Goal: Task Accomplishment & Management: Manage account settings

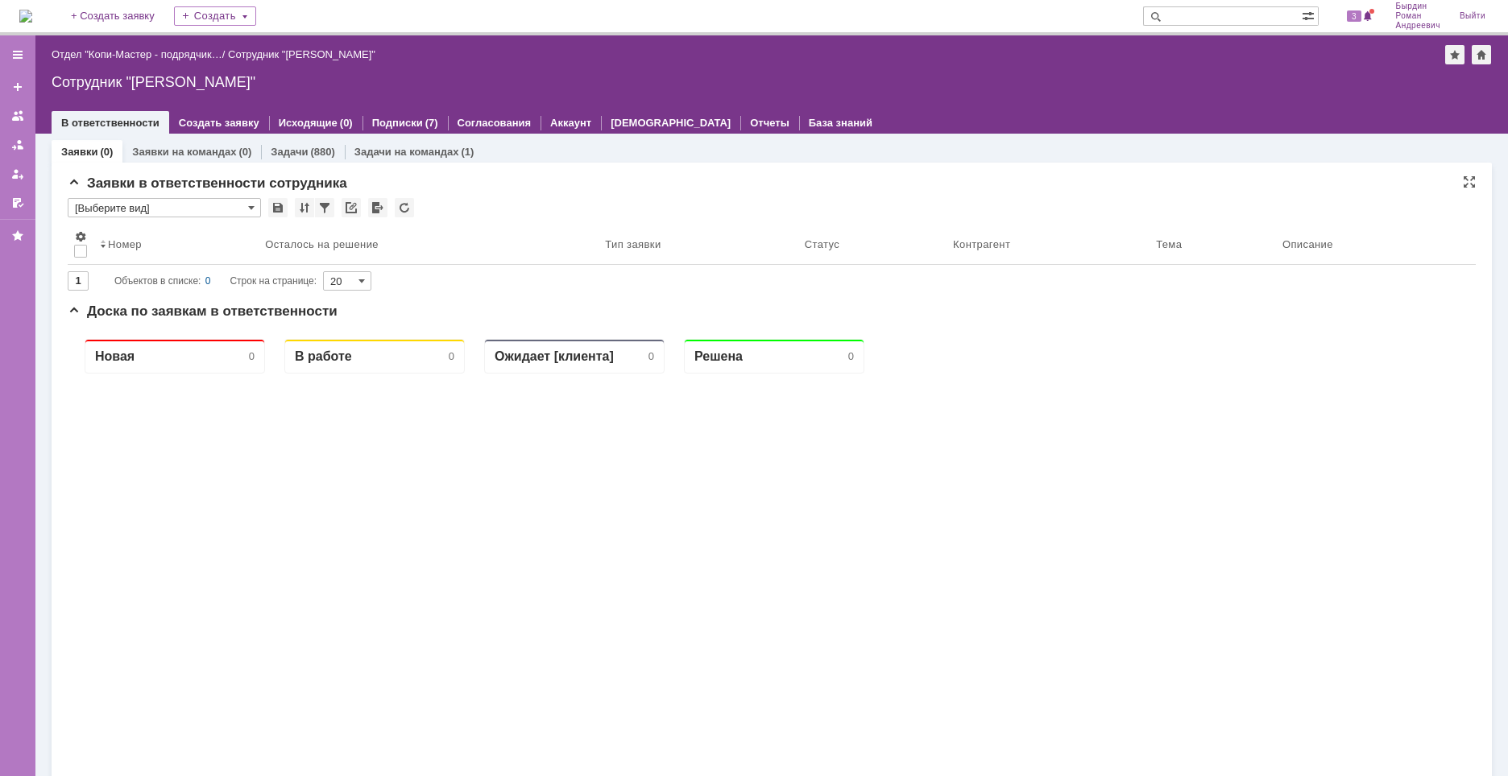
click at [255, 211] on input "[Выберите вид]" at bounding box center [164, 207] width 193 height 19
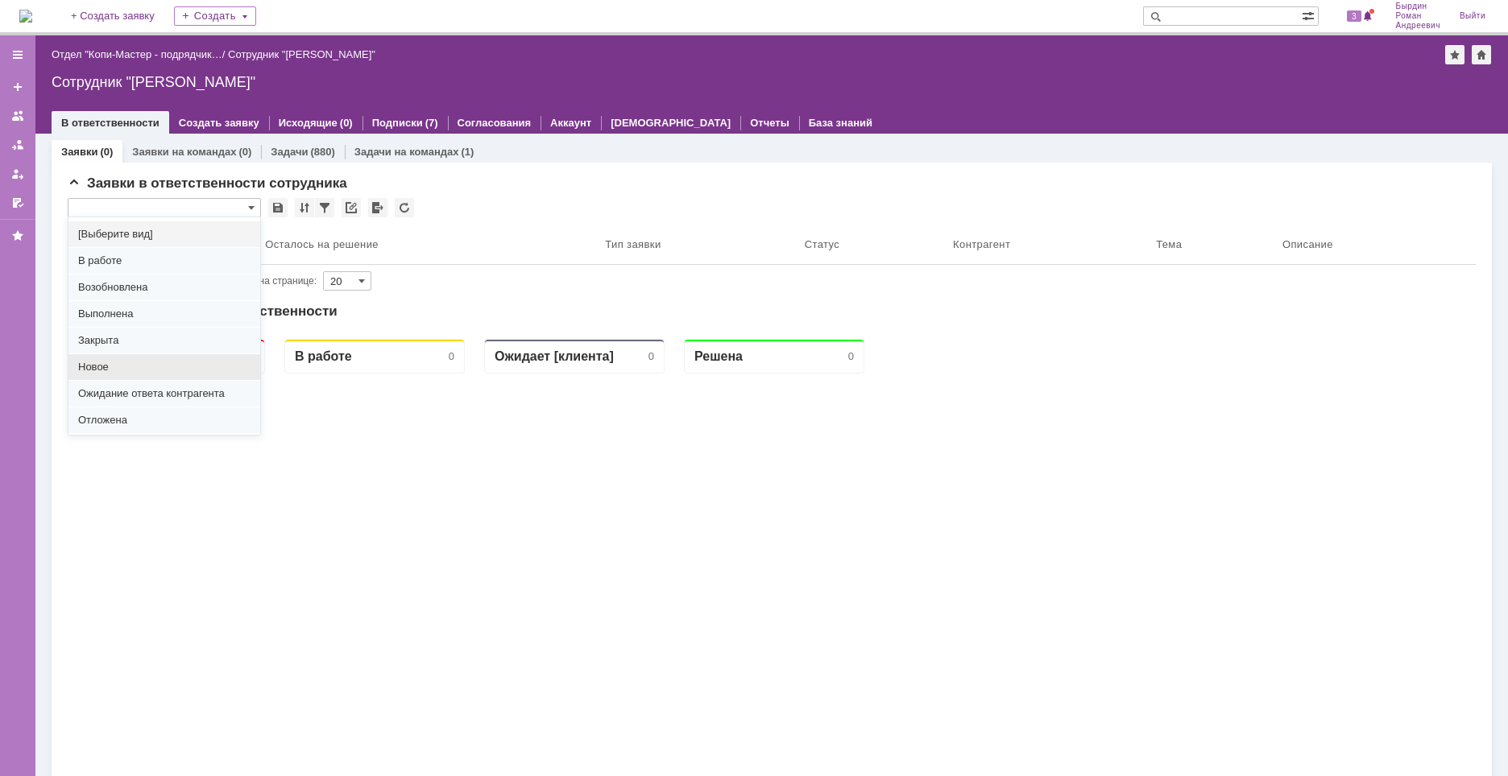
click at [108, 370] on span "Новое" at bounding box center [164, 367] width 172 height 13
type input "Новое"
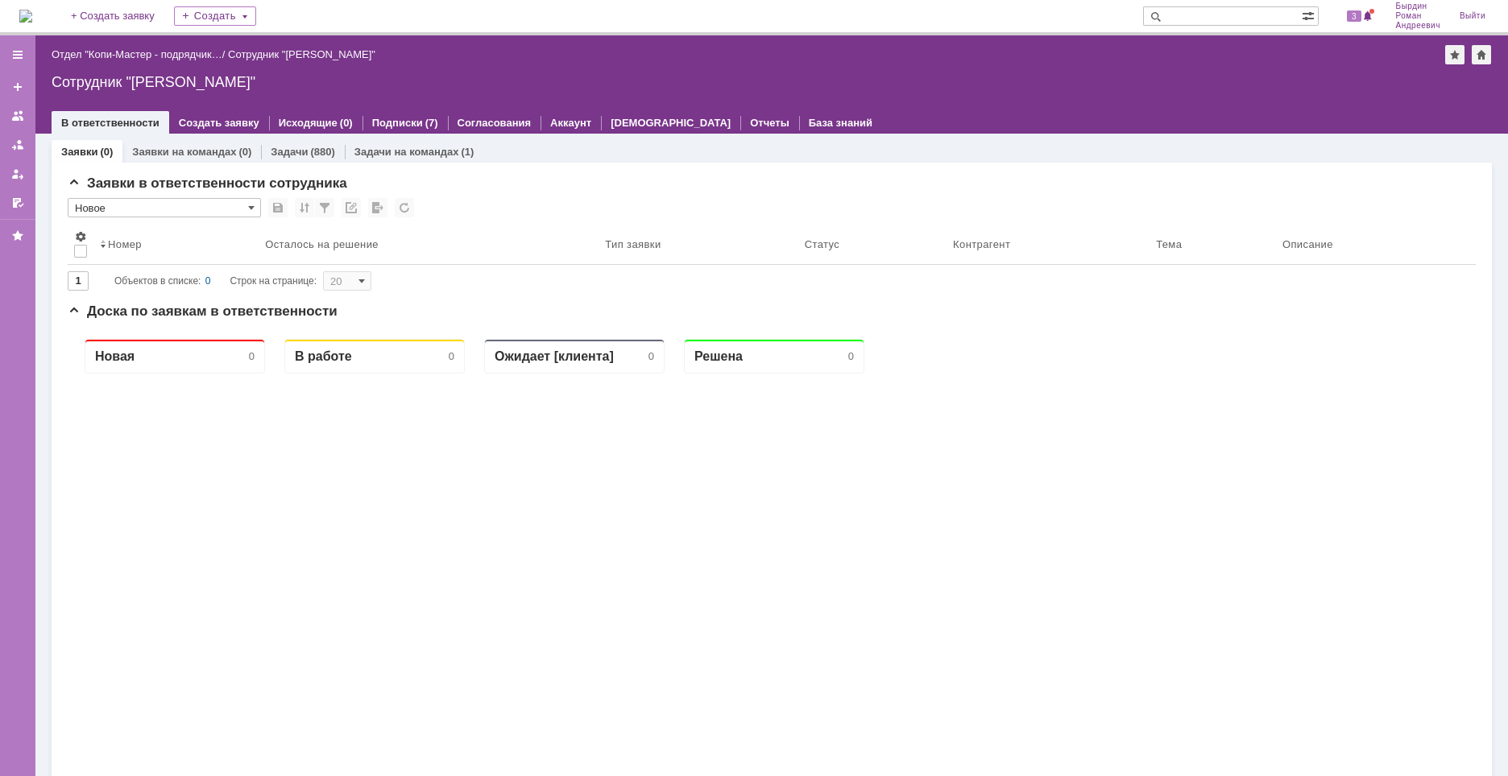
type input "100"
click at [253, 211] on span at bounding box center [251, 207] width 6 height 13
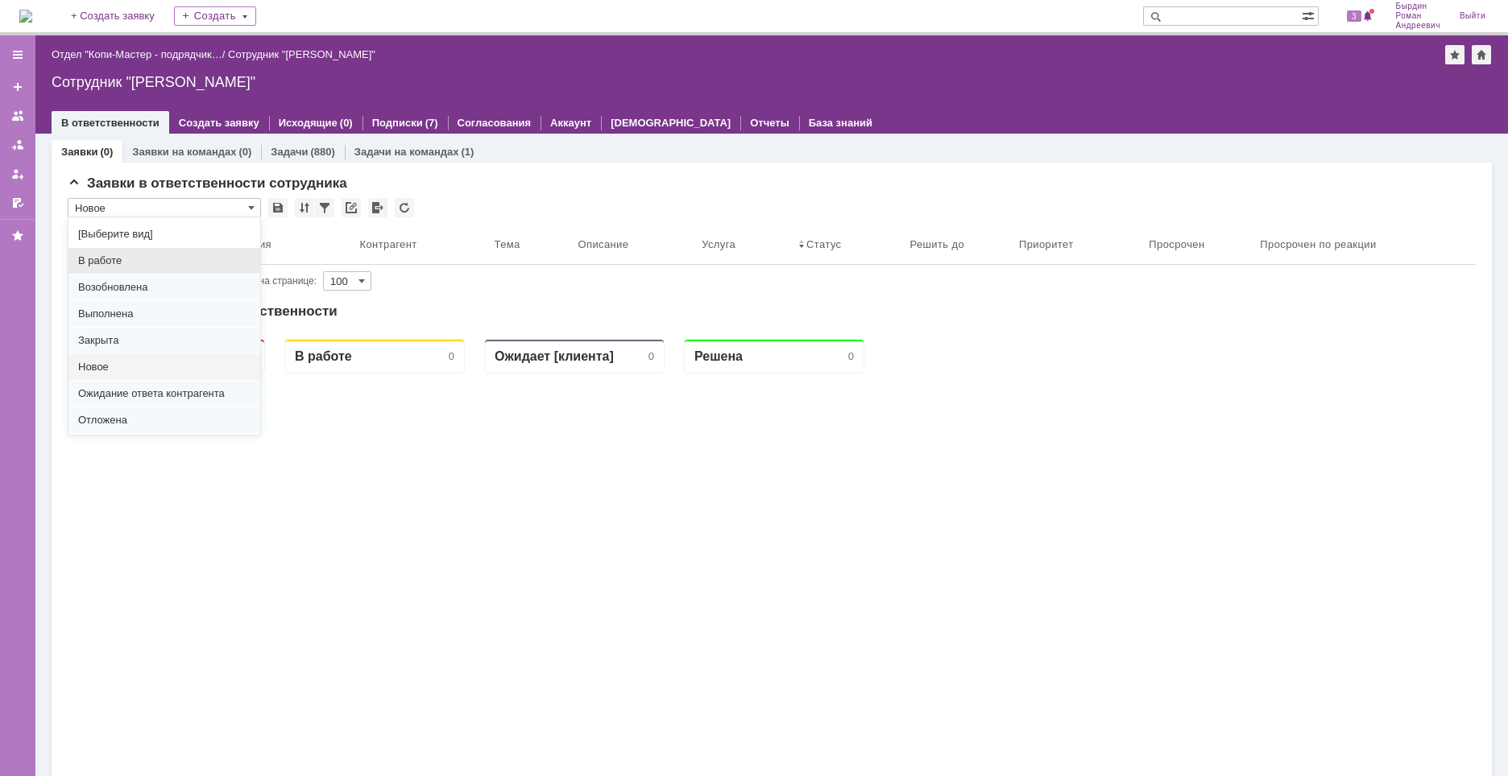
click at [118, 263] on span "В работе" at bounding box center [164, 261] width 172 height 13
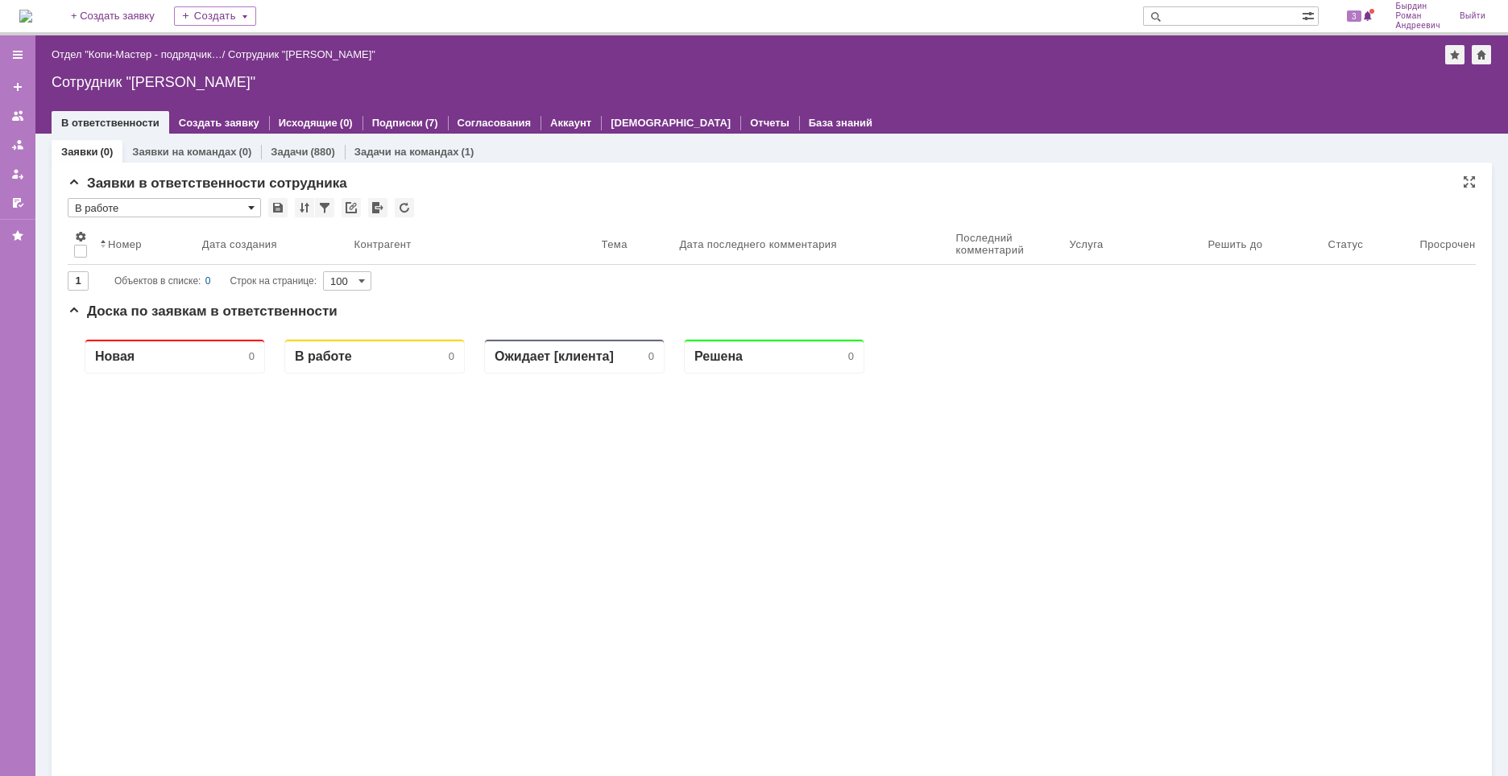
click at [254, 209] on span at bounding box center [251, 207] width 6 height 13
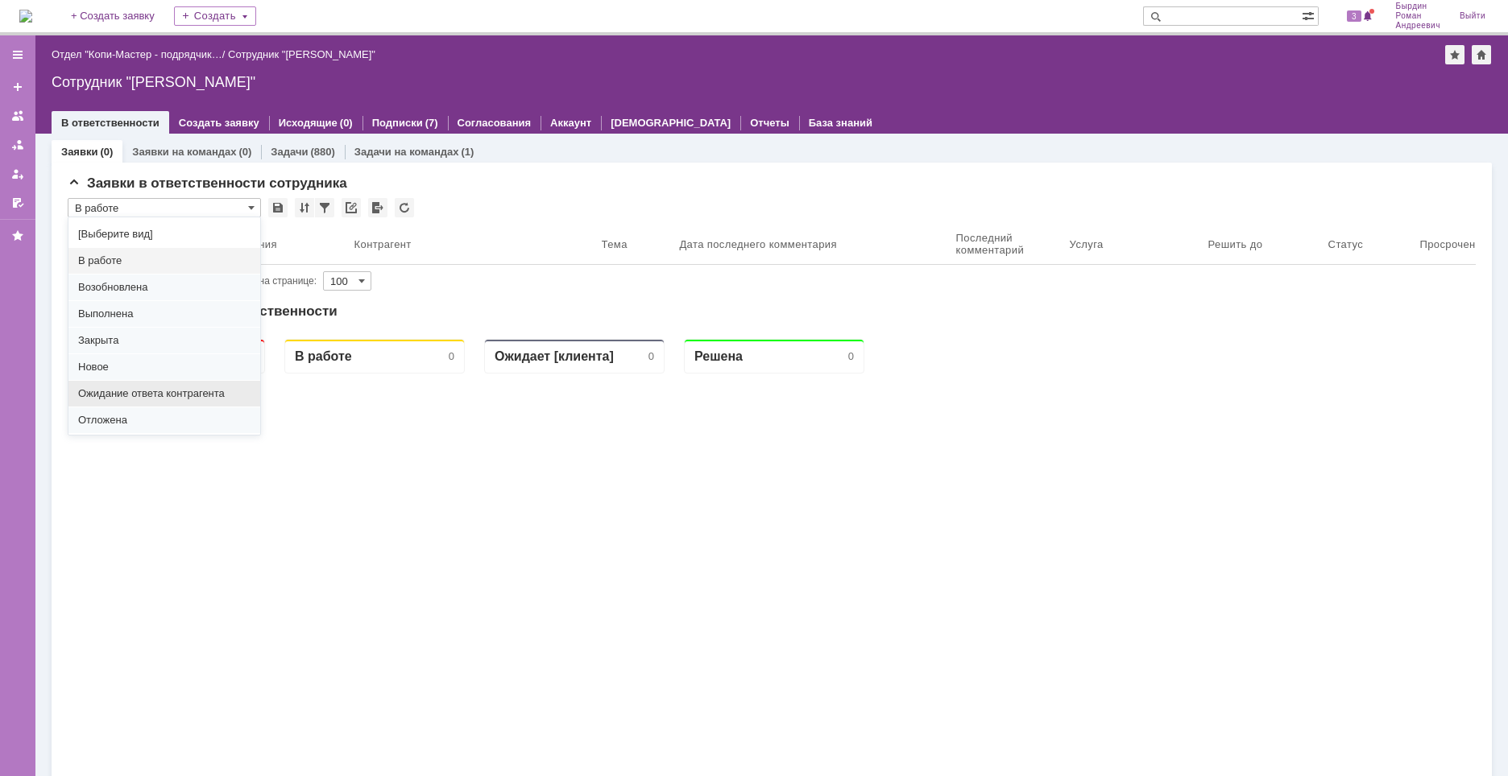
click at [173, 391] on span "Ожидание ответа контрагента" at bounding box center [164, 393] width 172 height 13
type input "Ожидание ответа контрагента"
type input "20"
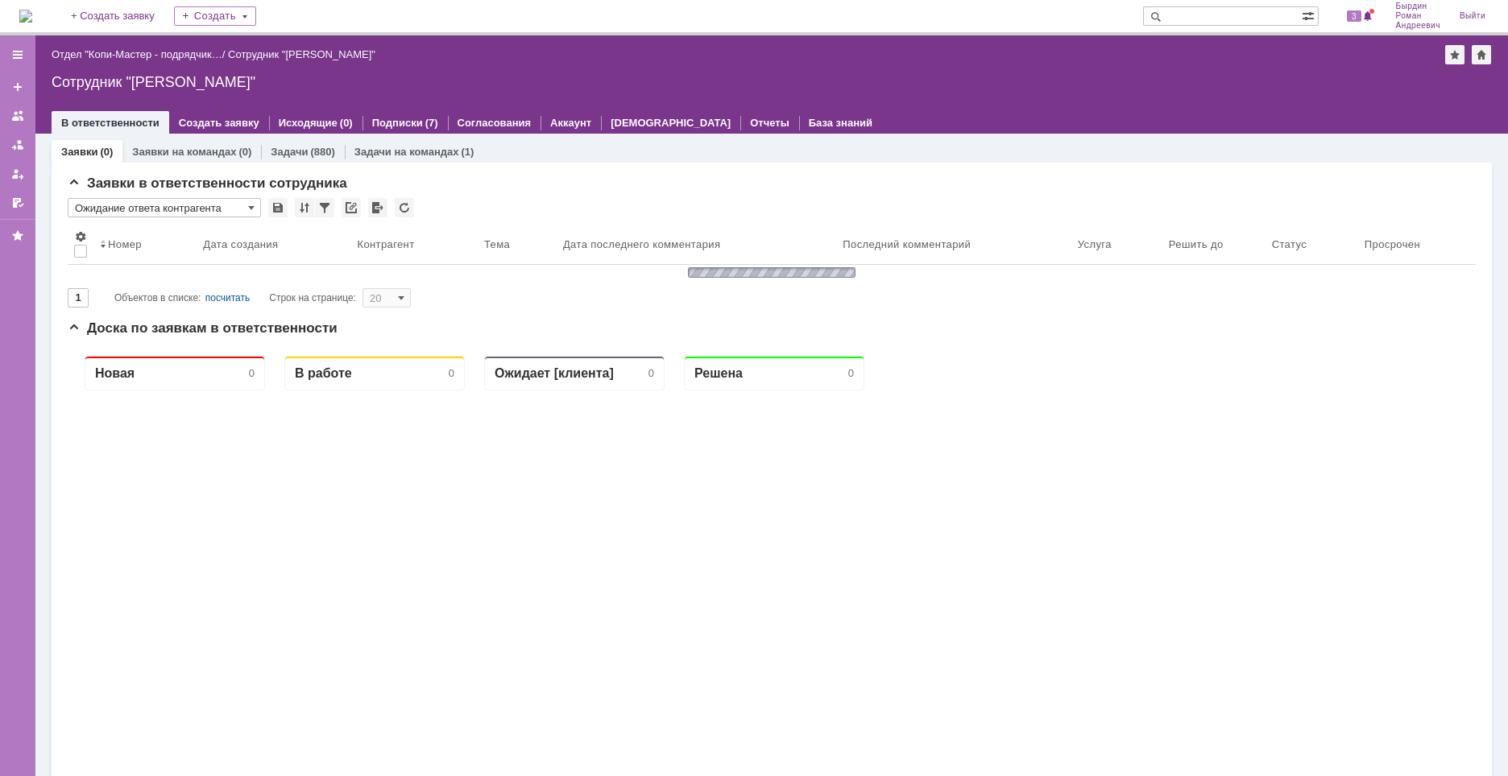
type input "Ожидание ответа контрагента"
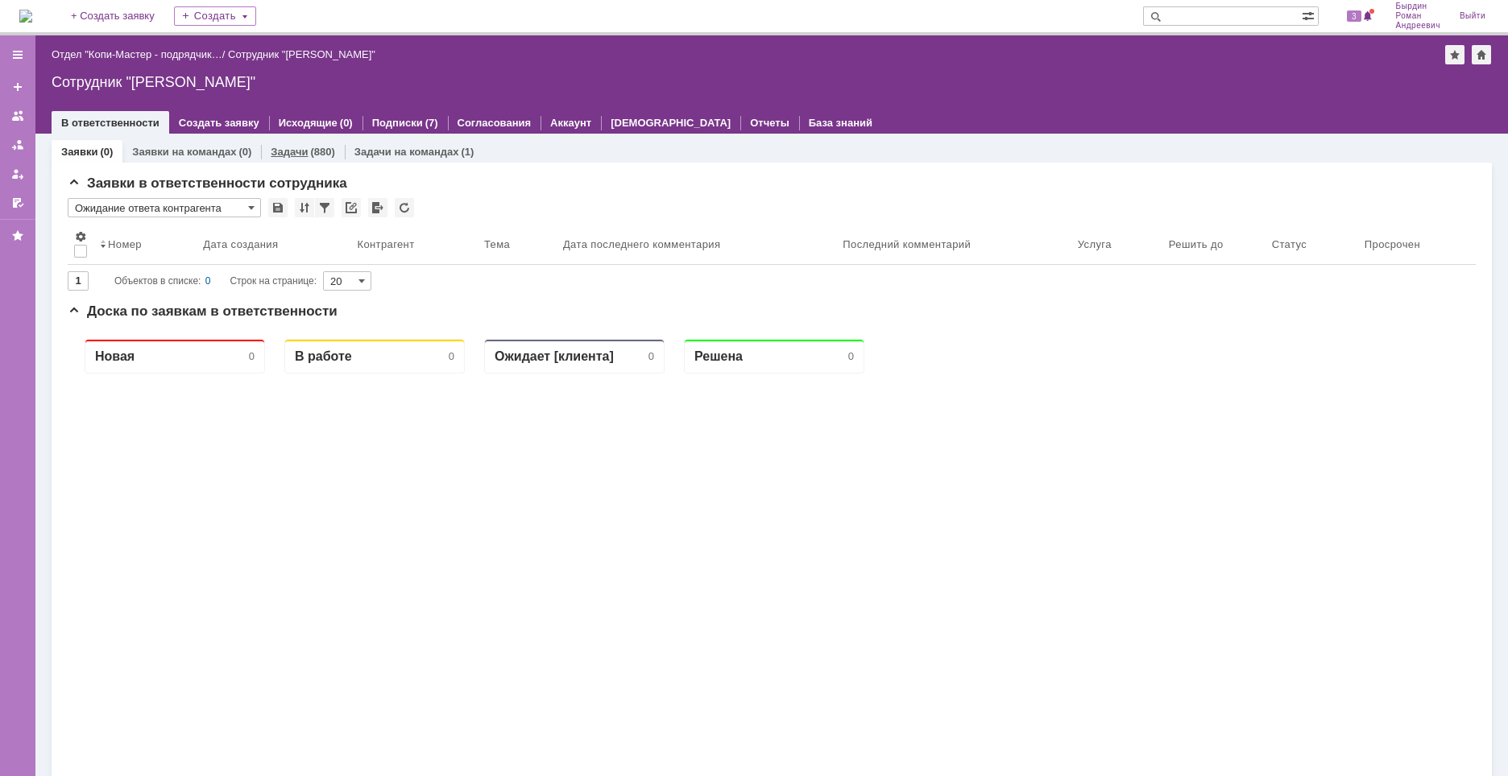
click at [311, 147] on div "(880)" at bounding box center [322, 152] width 24 height 12
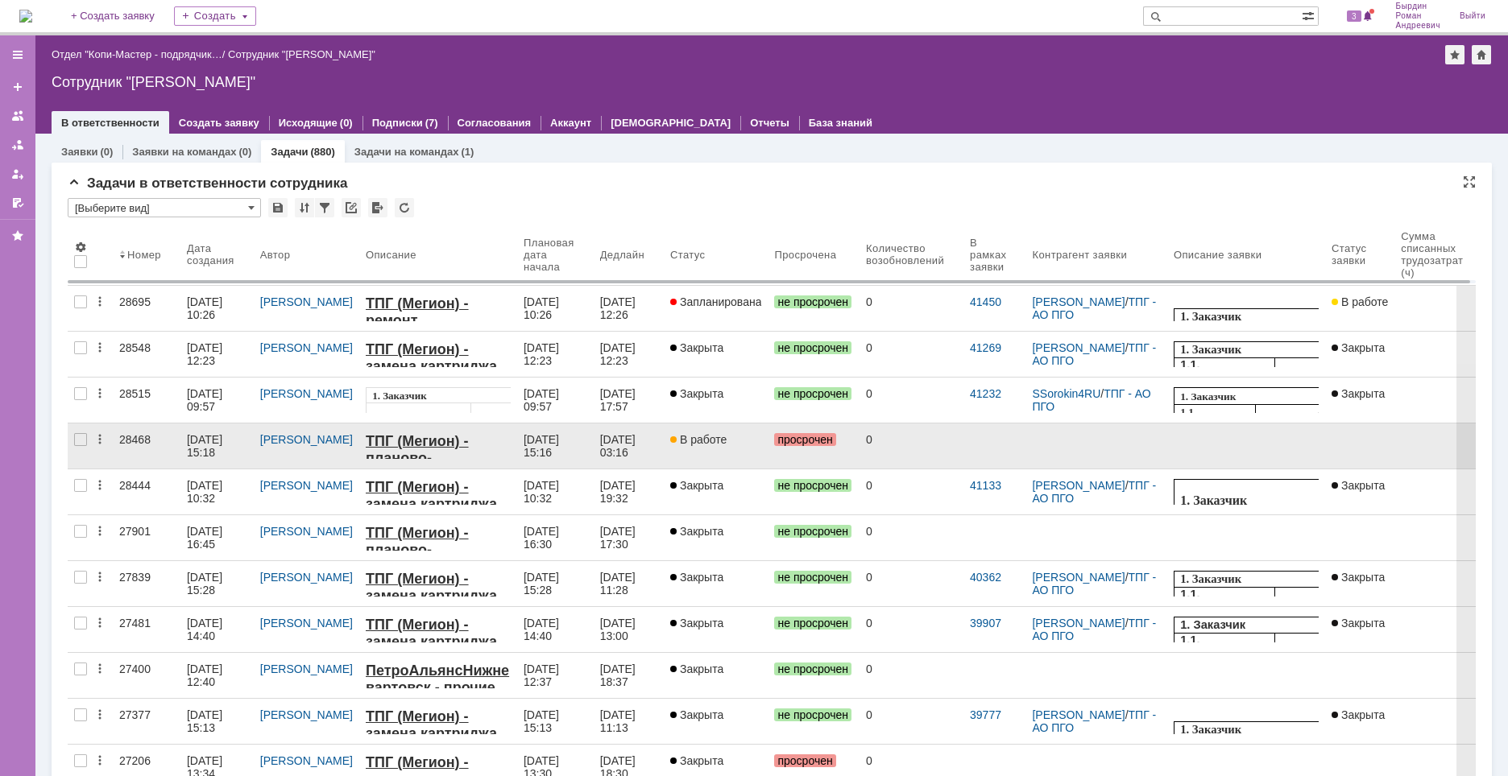
click at [600, 435] on div "[DATE] 03:16" at bounding box center [619, 446] width 39 height 26
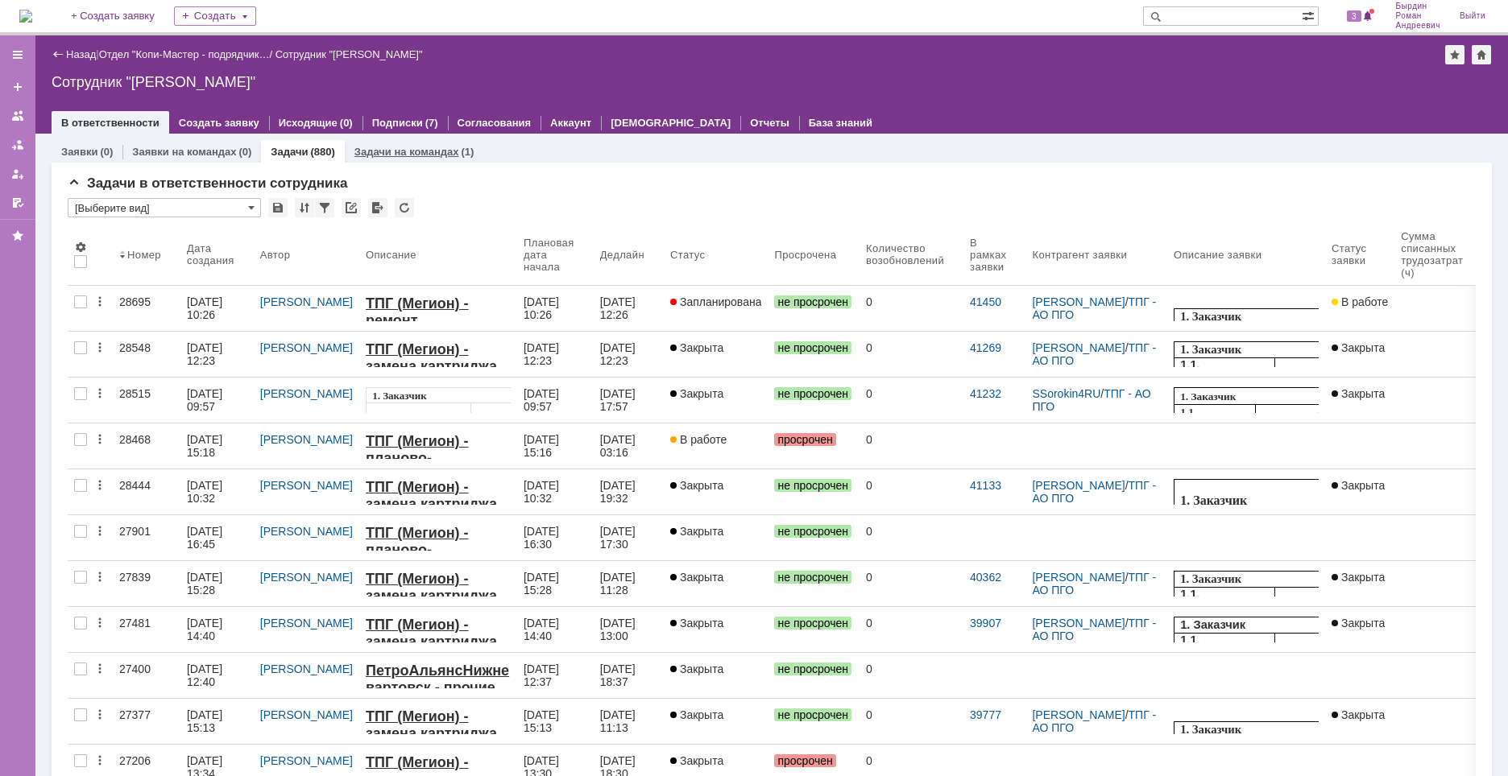
click at [399, 151] on link "Задачи на командах" at bounding box center [406, 152] width 105 height 12
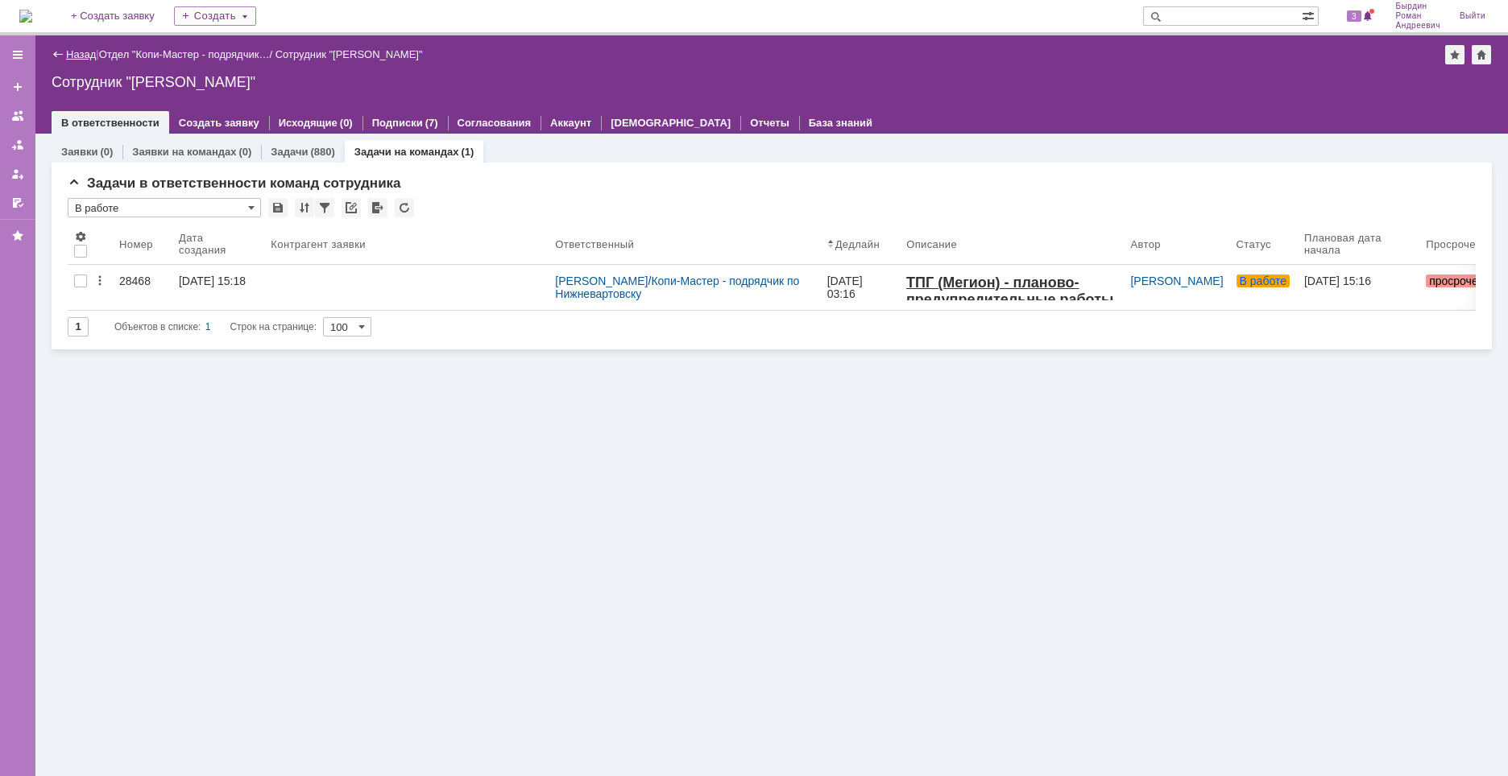
click at [67, 52] on link "Назад" at bounding box center [81, 54] width 30 height 12
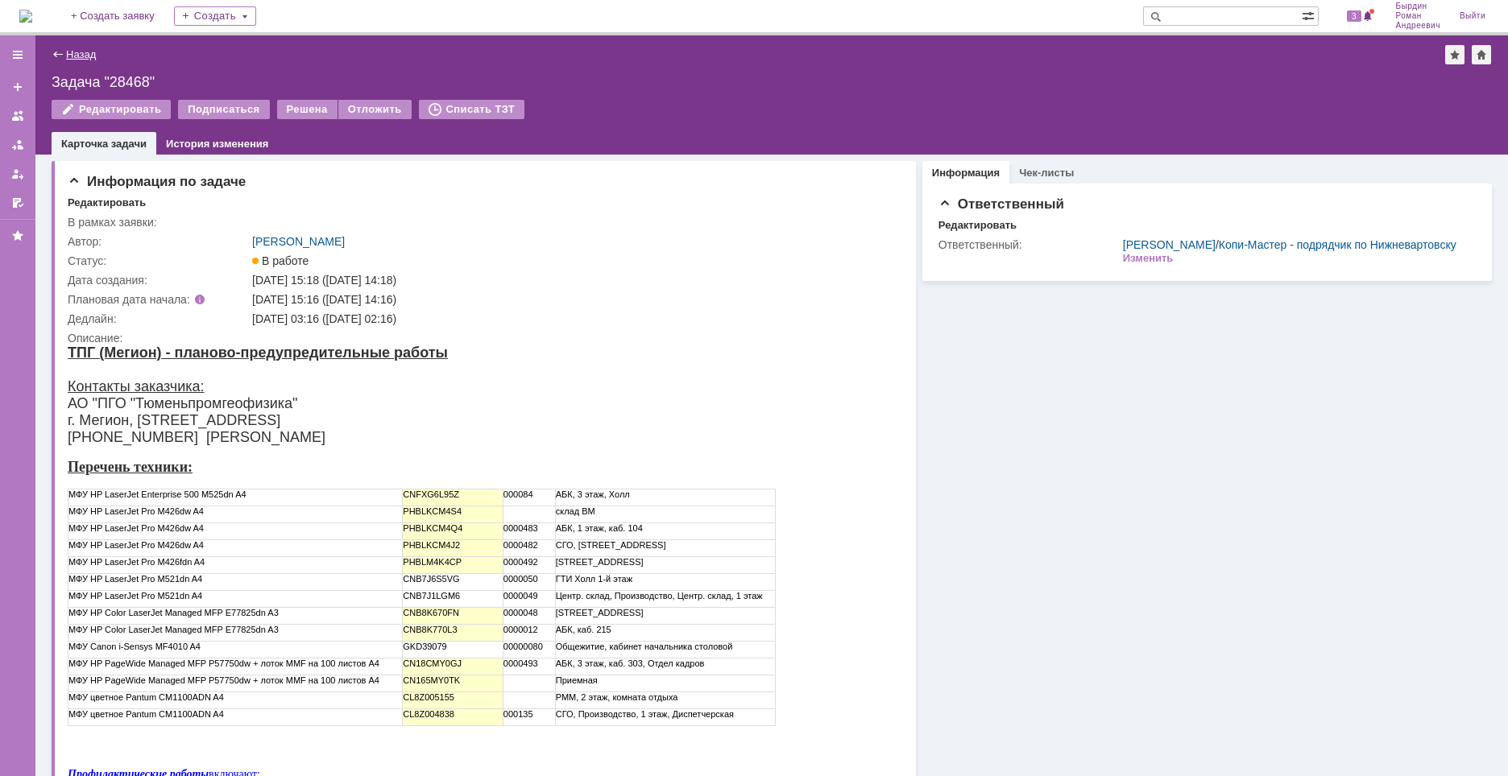
click at [84, 53] on link "Назад" at bounding box center [81, 54] width 30 height 12
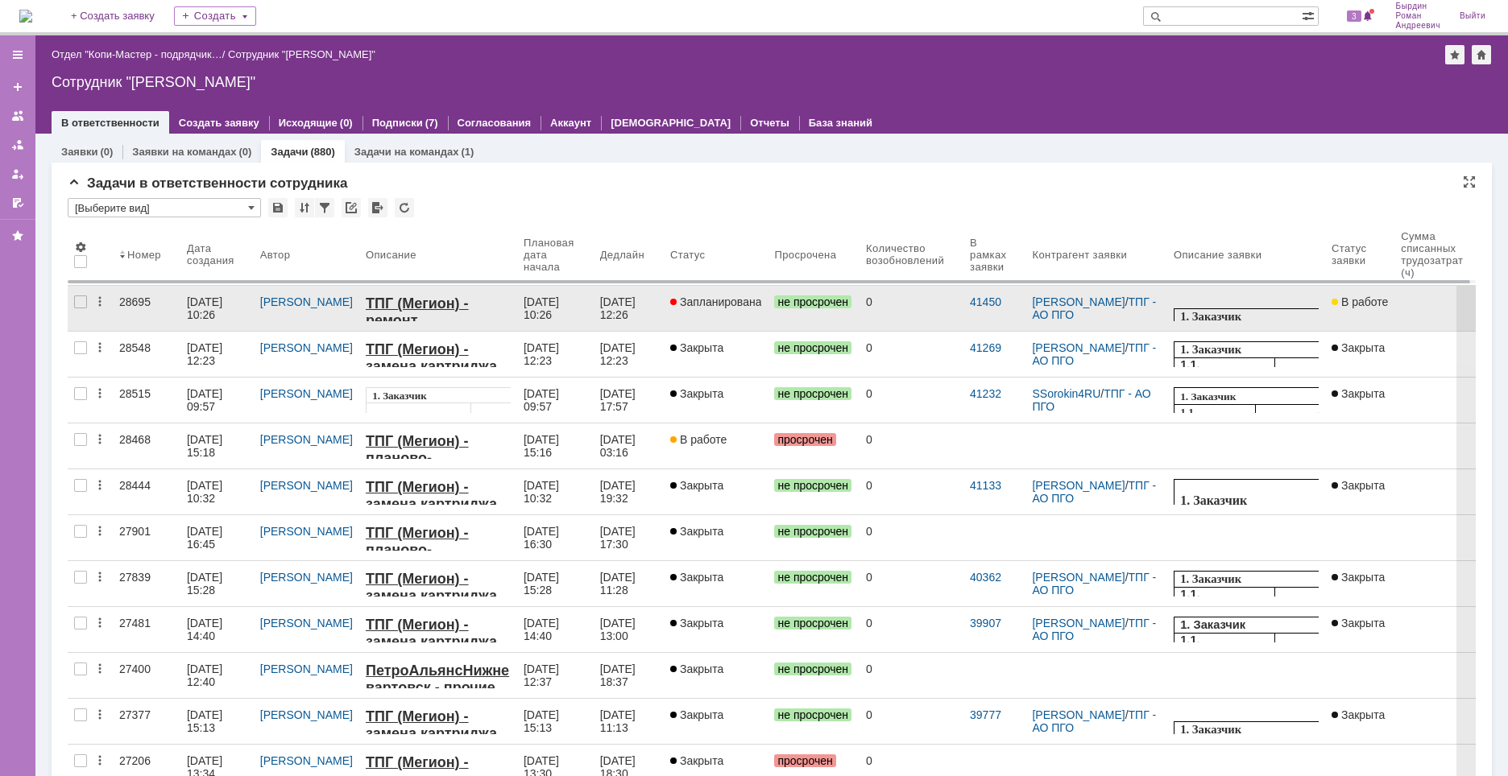
click at [524, 301] on div "[DATE] 10:26" at bounding box center [543, 309] width 39 height 26
